Goal: Information Seeking & Learning: Learn about a topic

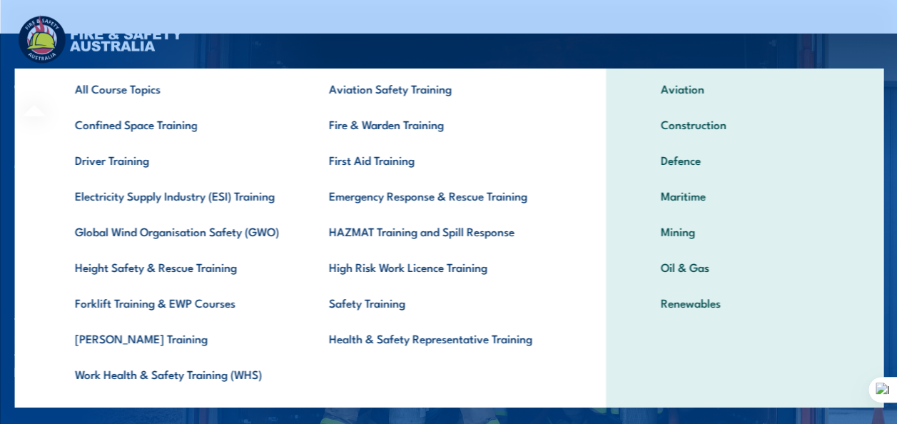
scroll to position [76, 0]
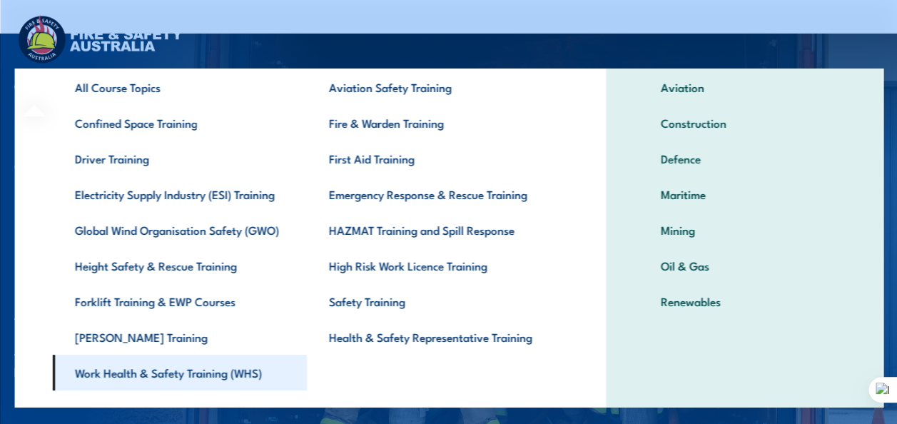
click at [251, 375] on link "Work Health & Safety Training (WHS)" at bounding box center [179, 373] width 254 height 36
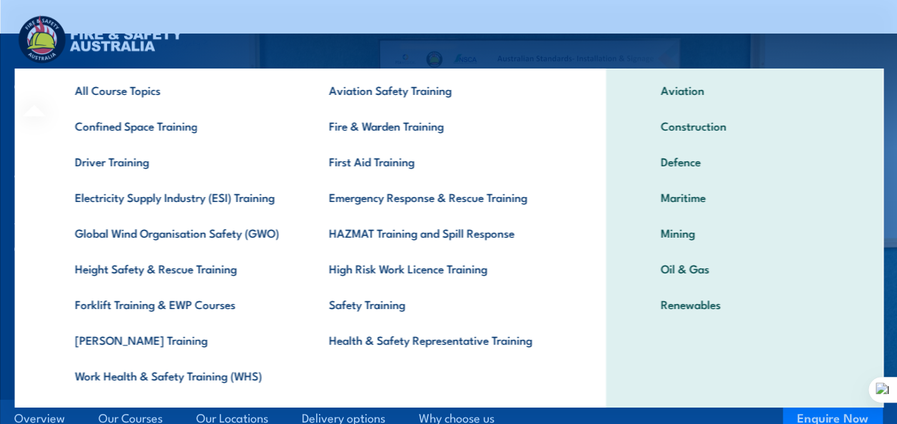
scroll to position [79, 0]
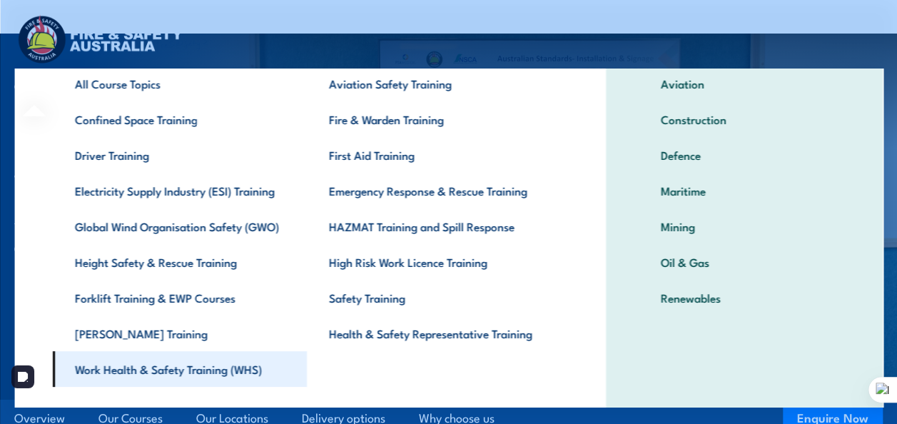
click at [166, 375] on link "Work Health & Safety Training (WHS)" at bounding box center [179, 369] width 254 height 36
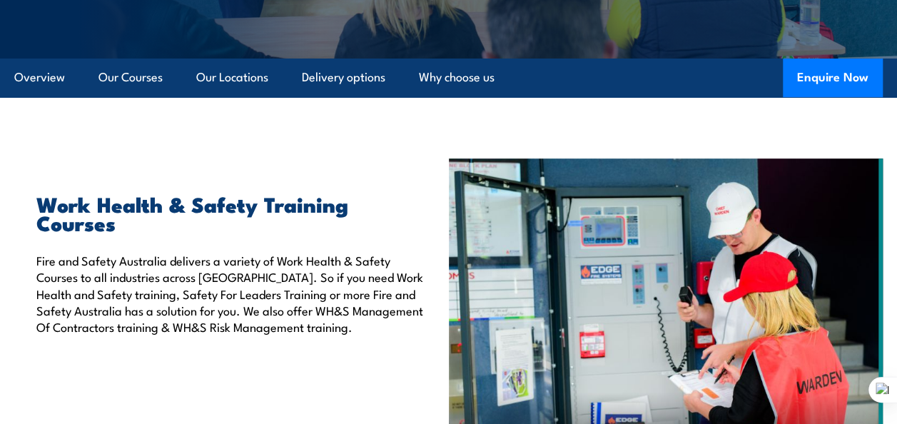
scroll to position [26, 0]
